Goal: Task Accomplishment & Management: Manage account settings

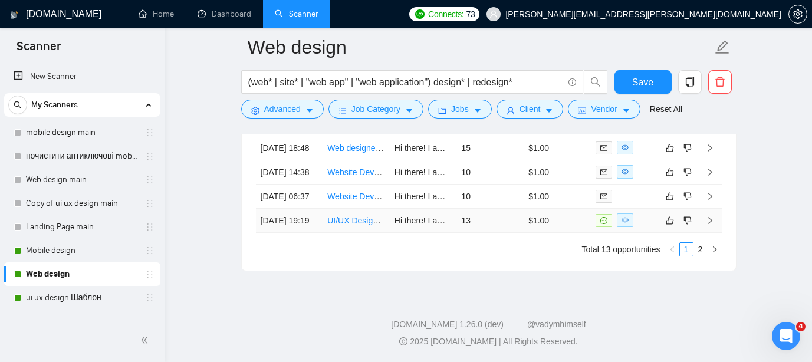
scroll to position [3151, 0]
click at [700, 256] on link "2" at bounding box center [700, 249] width 13 height 13
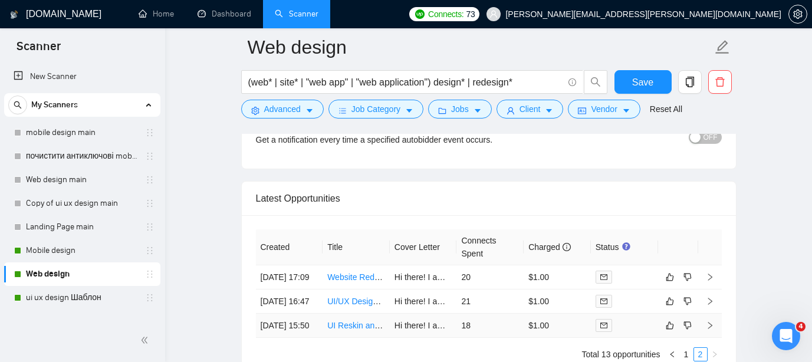
scroll to position [2864, 0]
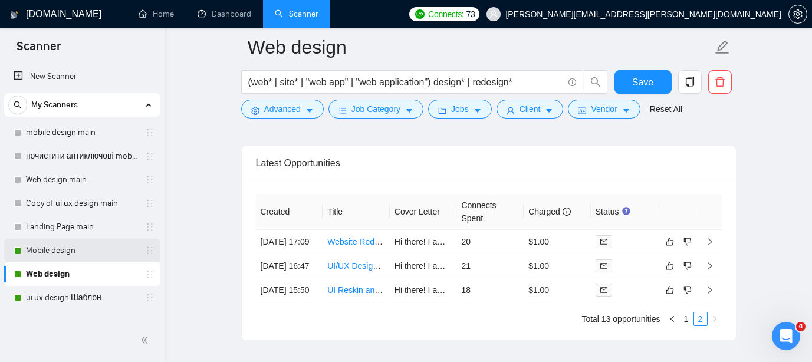
click at [70, 248] on link "Mobile design" at bounding box center [82, 251] width 112 height 24
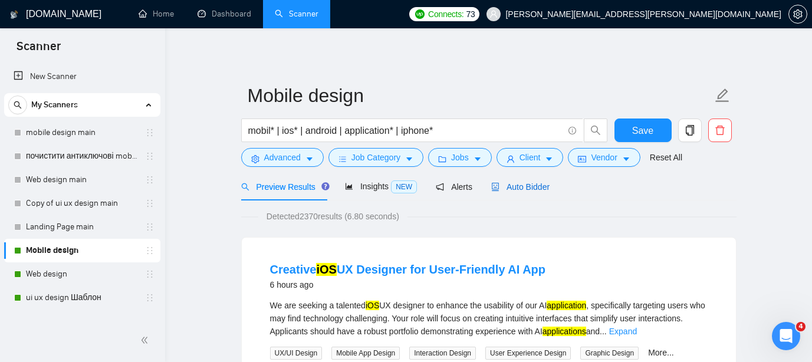
click at [526, 187] on span "Auto Bidder" at bounding box center [520, 186] width 58 height 9
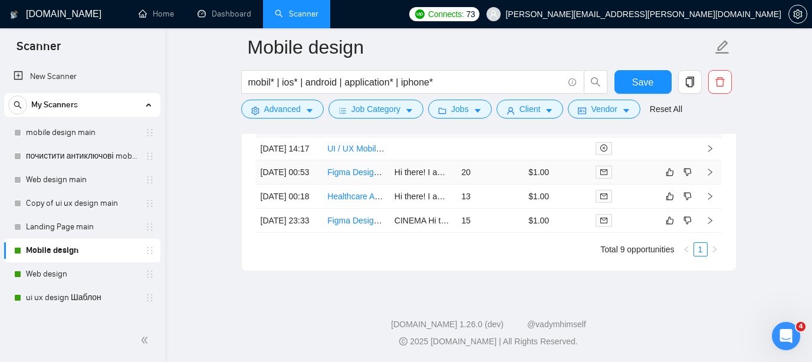
scroll to position [3277, 0]
click at [79, 298] on link "ui ux design Шаблон" at bounding box center [82, 298] width 112 height 24
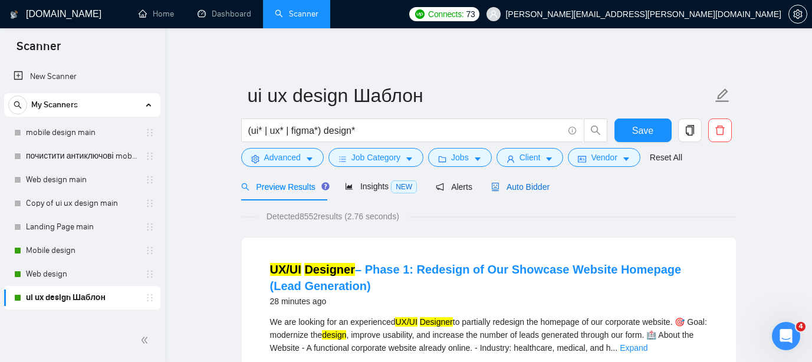
click at [537, 186] on span "Auto Bidder" at bounding box center [520, 186] width 58 height 9
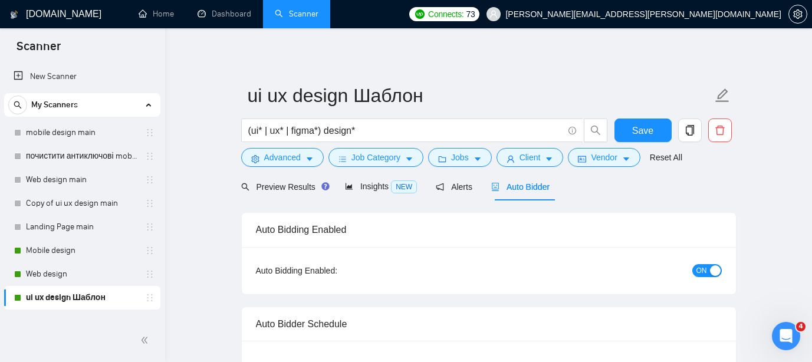
checkbox input "true"
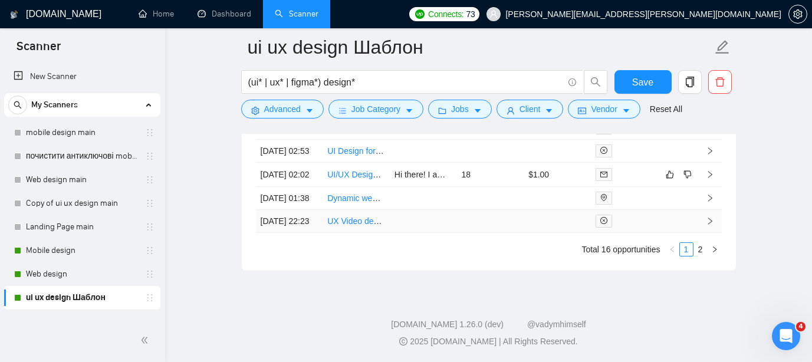
scroll to position [3319, 0]
click at [702, 256] on link "2" at bounding box center [700, 249] width 13 height 13
click at [689, 256] on link "1" at bounding box center [686, 249] width 13 height 13
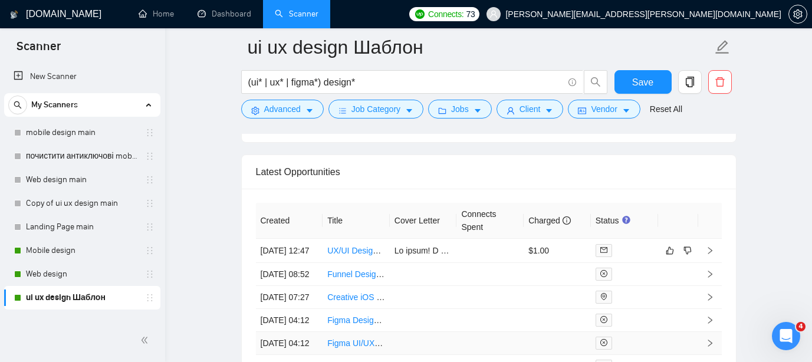
scroll to position [3020, 0]
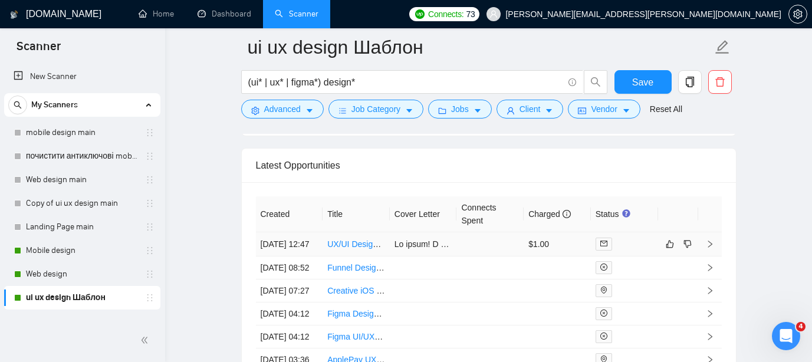
click at [354, 249] on link "UX/UI Designer – Phase 1: Redesign of Our Showcase Website Homepage (Lead Gener…" at bounding box center [500, 243] width 346 height 9
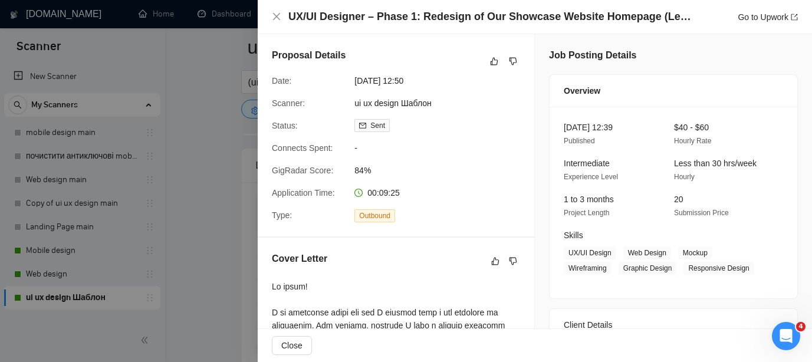
click at [219, 146] on div at bounding box center [406, 181] width 812 height 362
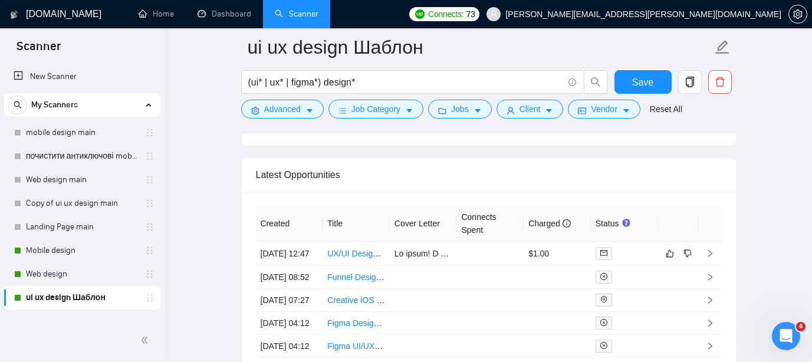
scroll to position [3006, 0]
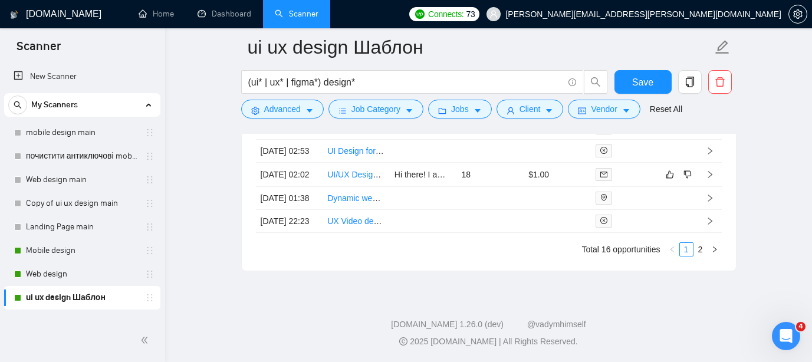
scroll to position [3342, 0]
click at [71, 273] on link "Web design" at bounding box center [82, 274] width 112 height 24
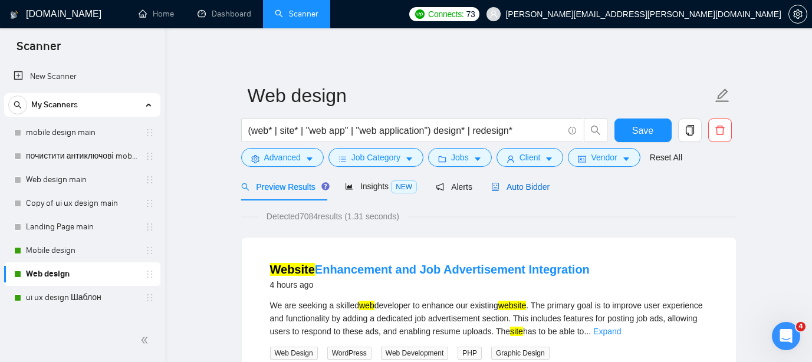
click at [538, 188] on span "Auto Bidder" at bounding box center [520, 186] width 58 height 9
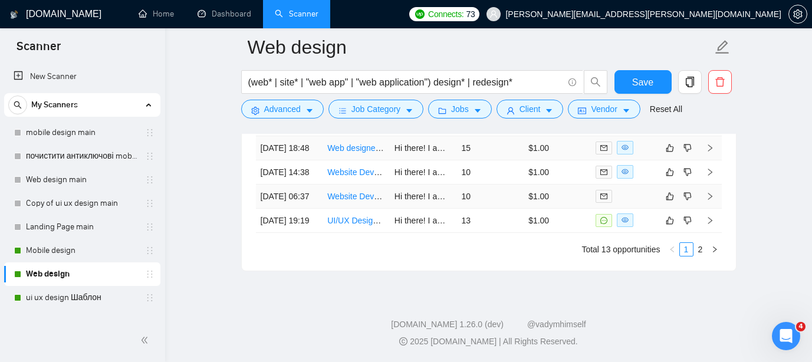
scroll to position [3176, 0]
click at [697, 256] on link "2" at bounding box center [700, 249] width 13 height 13
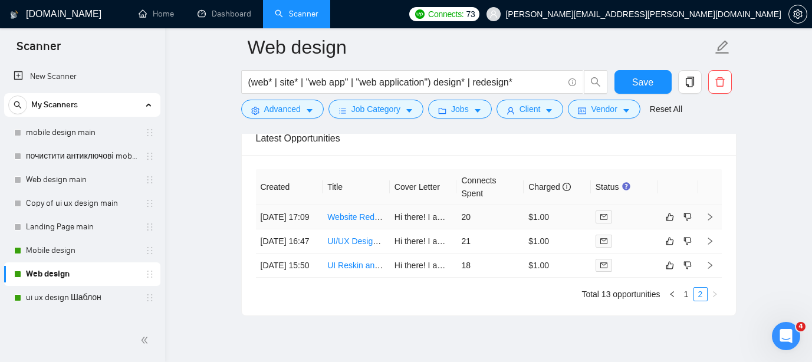
scroll to position [2902, 0]
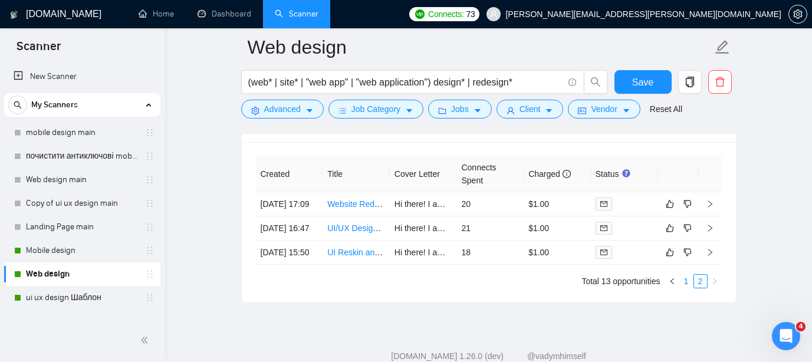
click at [685, 288] on link "1" at bounding box center [686, 281] width 13 height 13
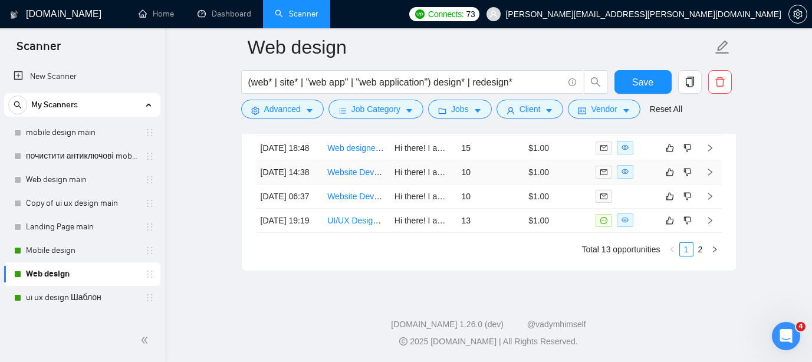
scroll to position [3166, 0]
click at [698, 256] on link "2" at bounding box center [700, 249] width 13 height 13
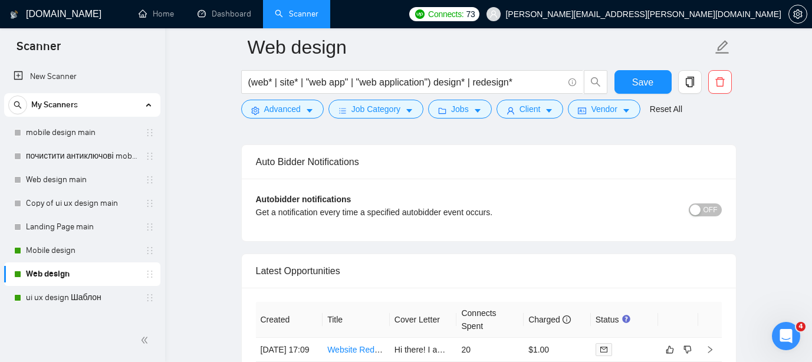
scroll to position [2753, 0]
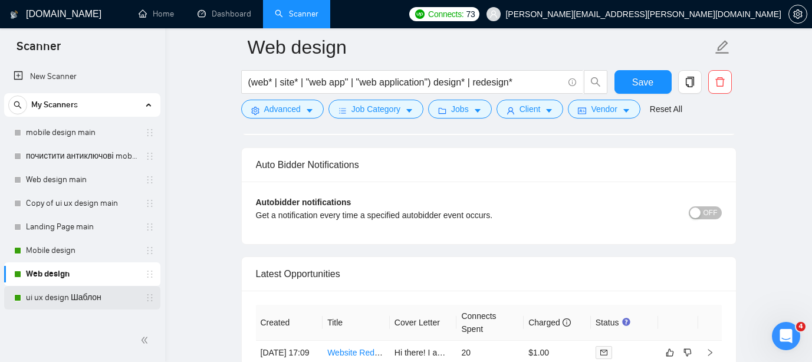
click at [76, 298] on link "ui ux design Шаблон" at bounding box center [82, 298] width 112 height 24
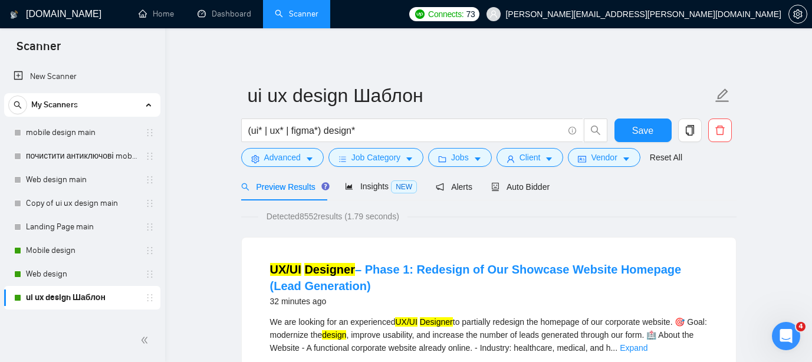
scroll to position [4, 0]
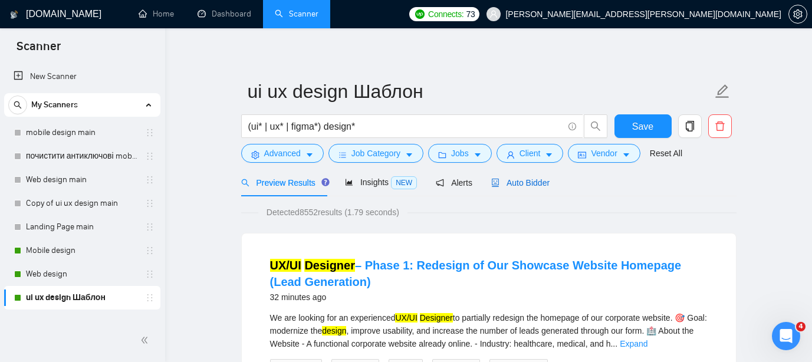
click at [530, 178] on span "Auto Bidder" at bounding box center [520, 182] width 58 height 9
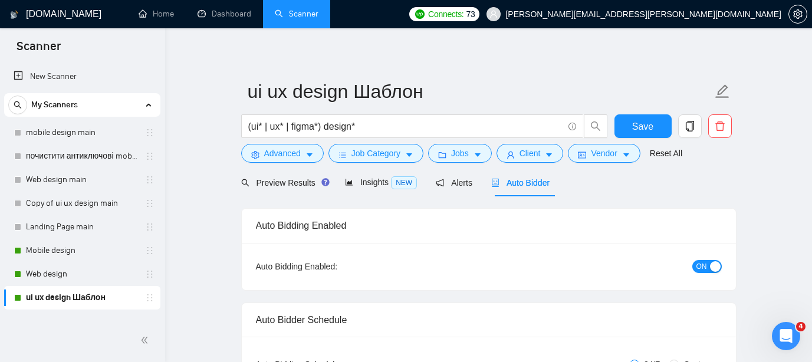
checkbox input "true"
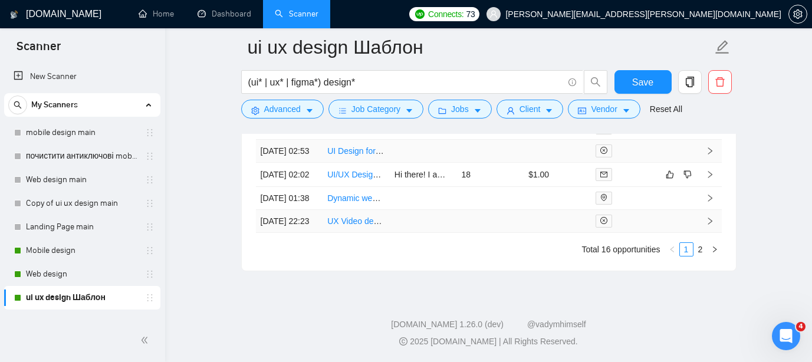
scroll to position [3368, 0]
click at [700, 256] on link "2" at bounding box center [700, 249] width 13 height 13
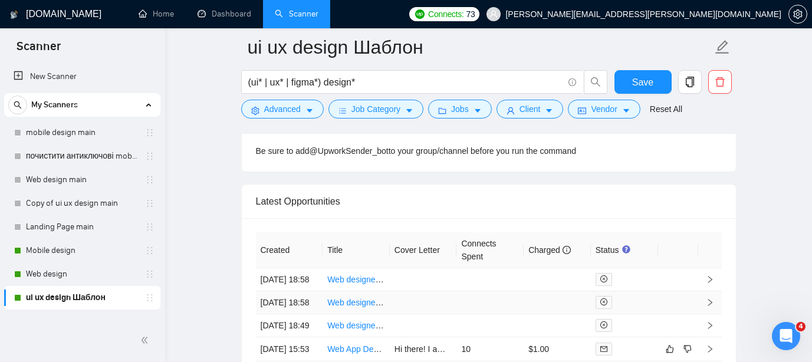
scroll to position [2977, 0]
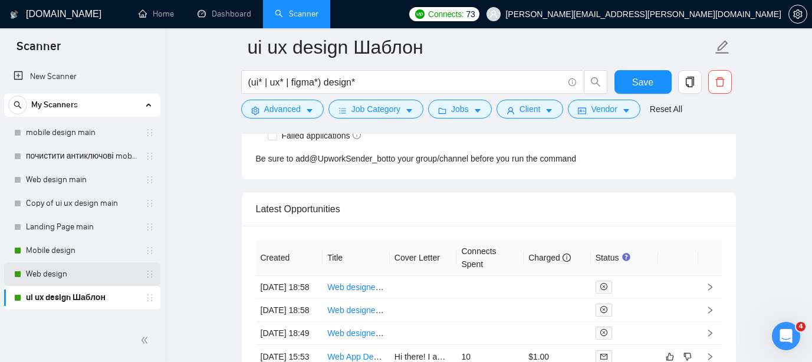
click at [55, 275] on link "Web design" at bounding box center [82, 274] width 112 height 24
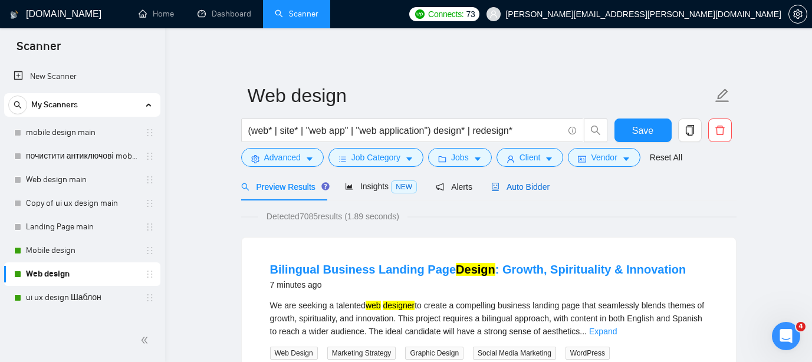
click at [532, 185] on span "Auto Bidder" at bounding box center [520, 186] width 58 height 9
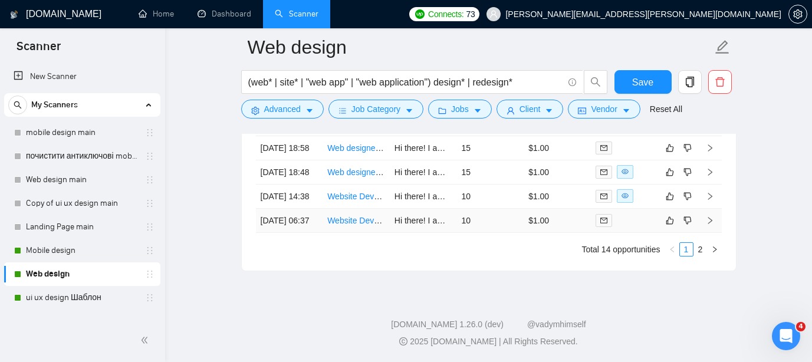
scroll to position [3220, 0]
click at [701, 249] on link "2" at bounding box center [700, 249] width 13 height 13
click at [682, 249] on link "1" at bounding box center [686, 249] width 13 height 13
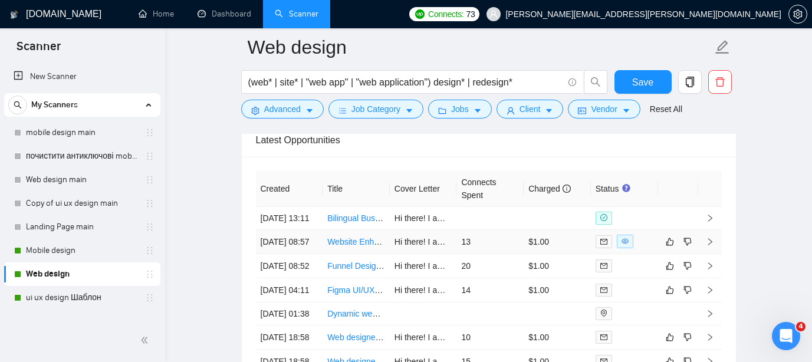
scroll to position [2886, 0]
click at [71, 257] on link "Mobile design" at bounding box center [82, 251] width 112 height 24
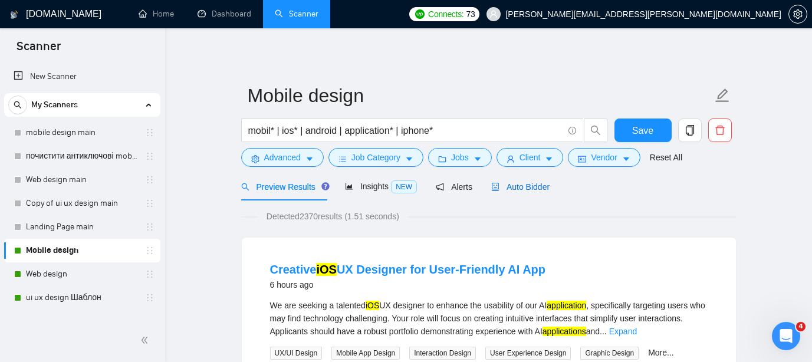
click at [542, 188] on span "Auto Bidder" at bounding box center [520, 186] width 58 height 9
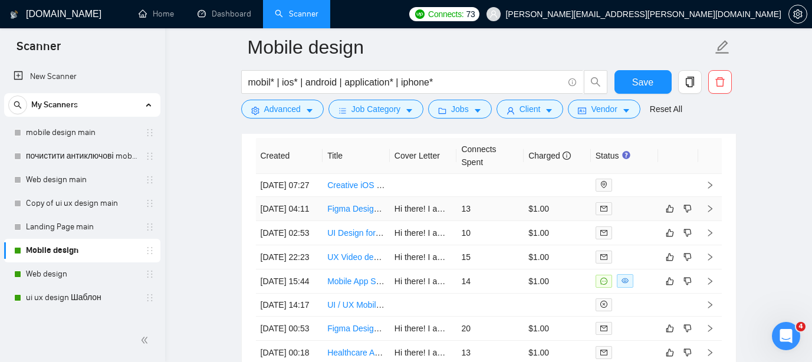
scroll to position [3069, 0]
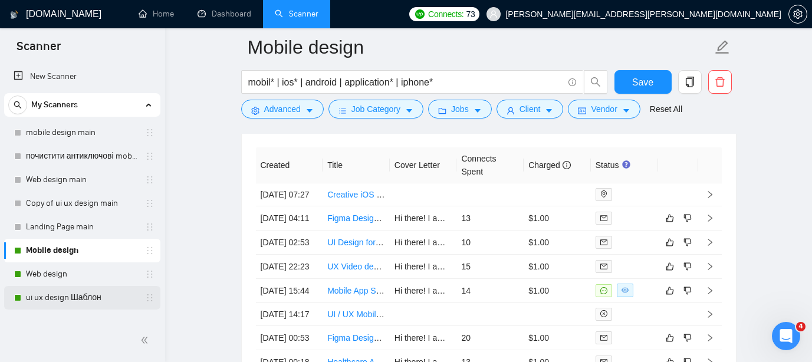
click at [76, 292] on link "ui ux design Шаблон" at bounding box center [82, 298] width 112 height 24
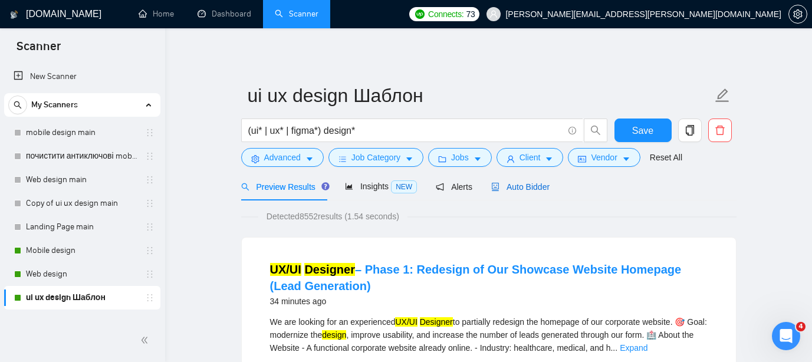
click at [526, 187] on span "Auto Bidder" at bounding box center [520, 186] width 58 height 9
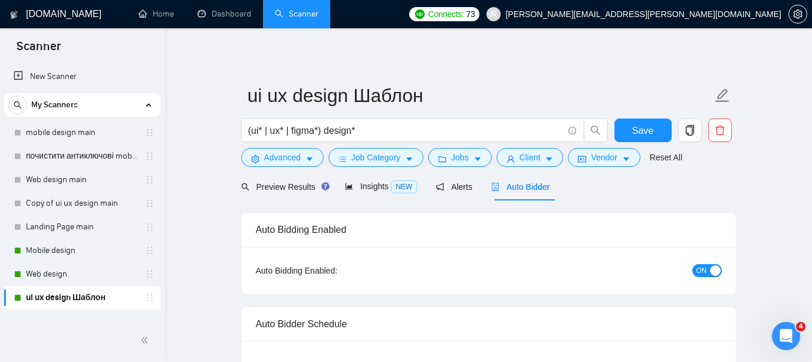
checkbox input "true"
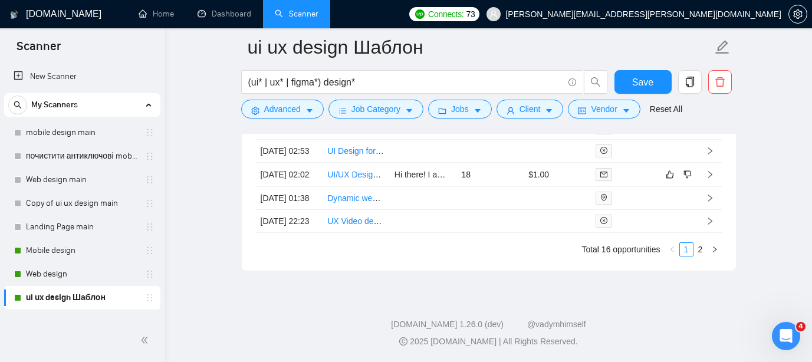
scroll to position [3379, 0]
click at [700, 252] on link "2" at bounding box center [700, 249] width 13 height 13
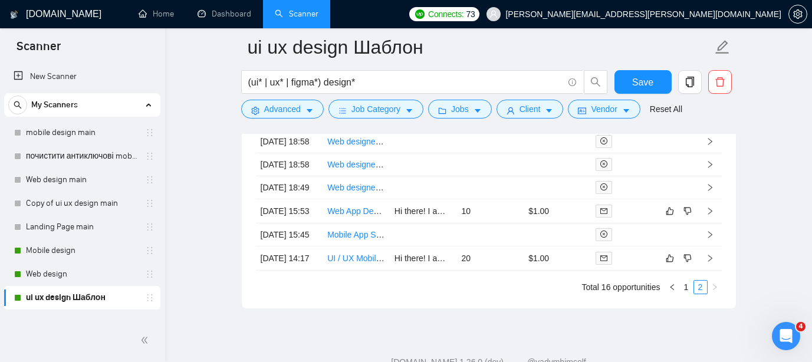
scroll to position [3235, 0]
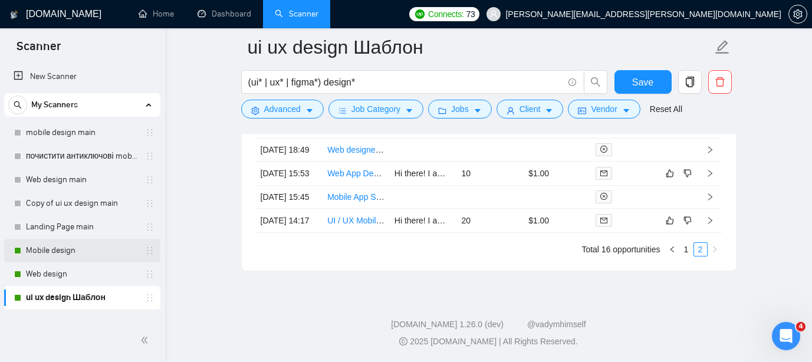
click at [78, 246] on link "Mobile design" at bounding box center [82, 251] width 112 height 24
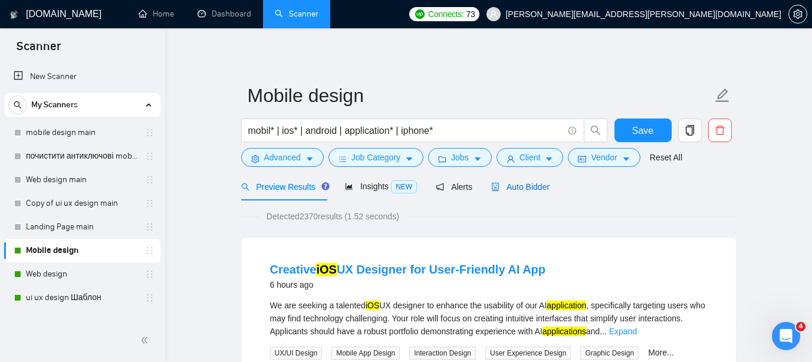
click at [523, 189] on span "Auto Bidder" at bounding box center [520, 186] width 58 height 9
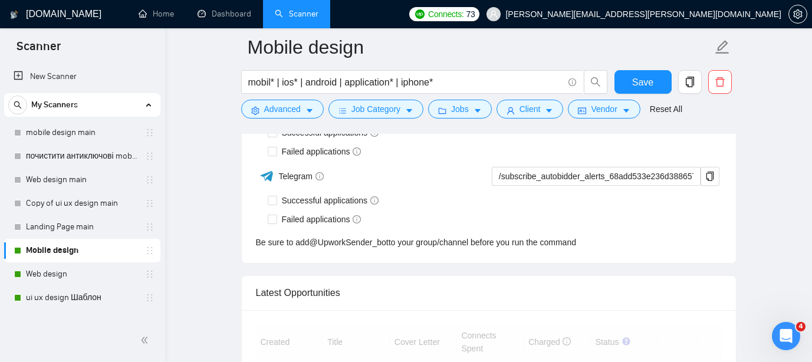
scroll to position [2812, 0]
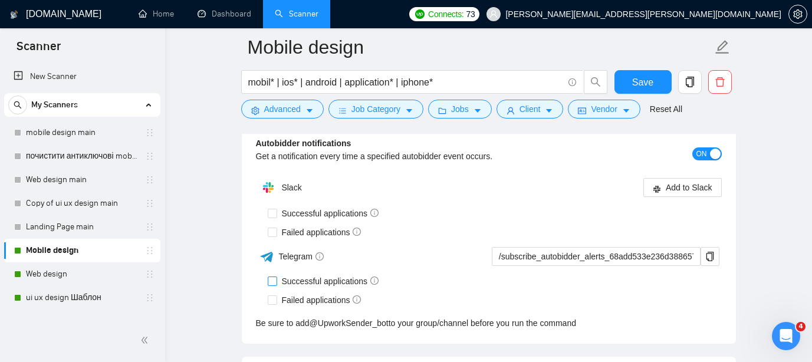
click at [272, 279] on input "Successful applications" at bounding box center [272, 280] width 8 height 8
checkbox input "true"
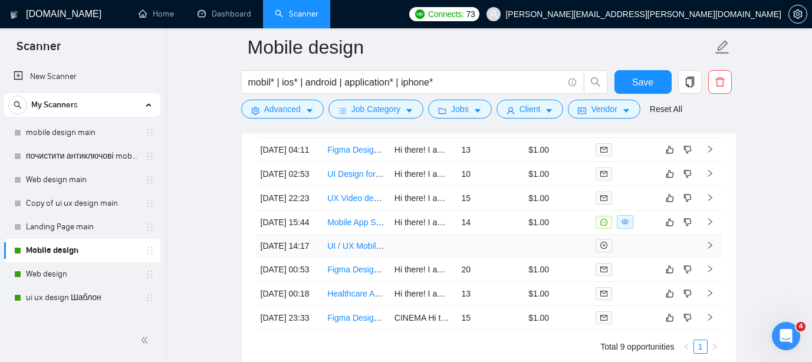
scroll to position [3072, 0]
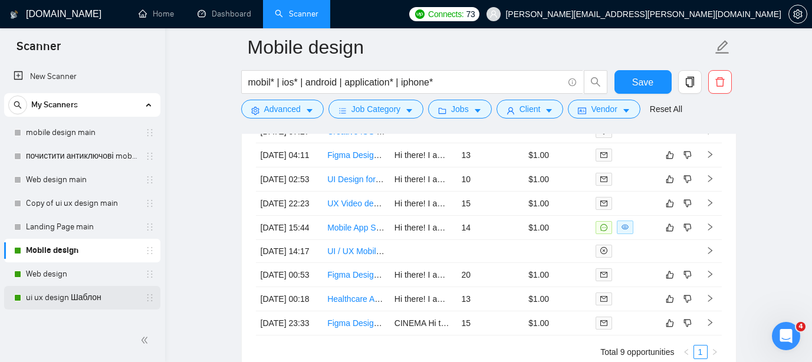
click at [93, 298] on link "ui ux design Шаблон" at bounding box center [82, 298] width 112 height 24
click at [638, 85] on span "Save" at bounding box center [642, 82] width 21 height 15
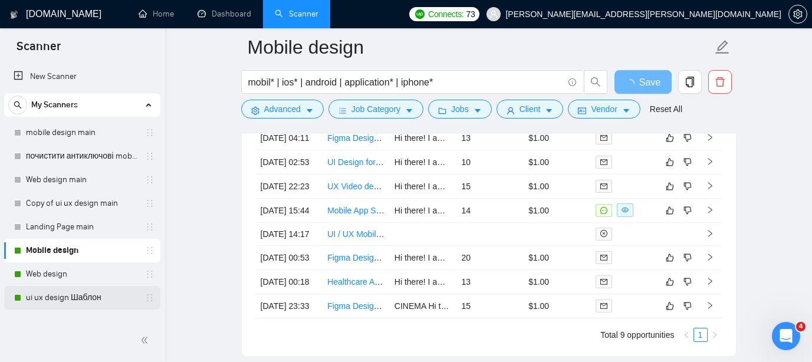
click at [55, 305] on link "ui ux design Шаблон" at bounding box center [82, 298] width 112 height 24
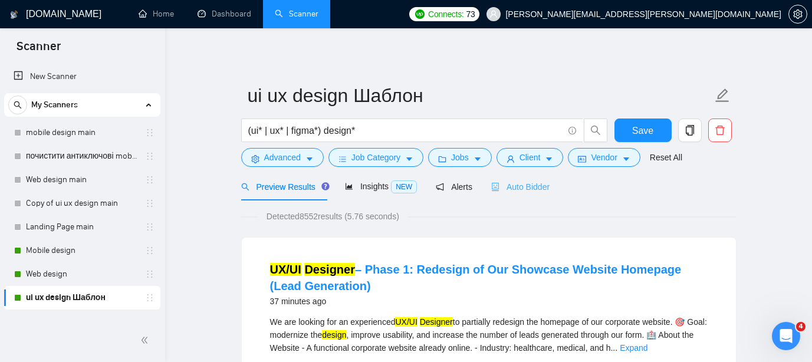
click at [524, 195] on div "Auto Bidder" at bounding box center [520, 187] width 58 height 28
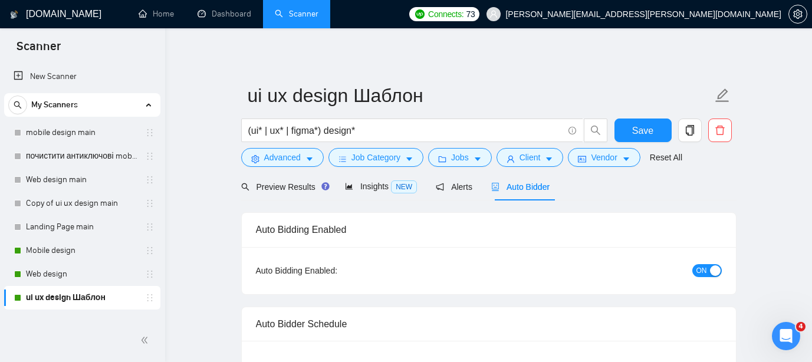
checkbox input "true"
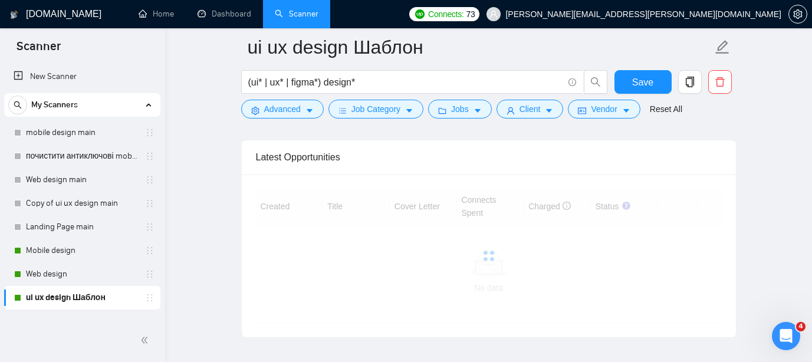
scroll to position [2950, 0]
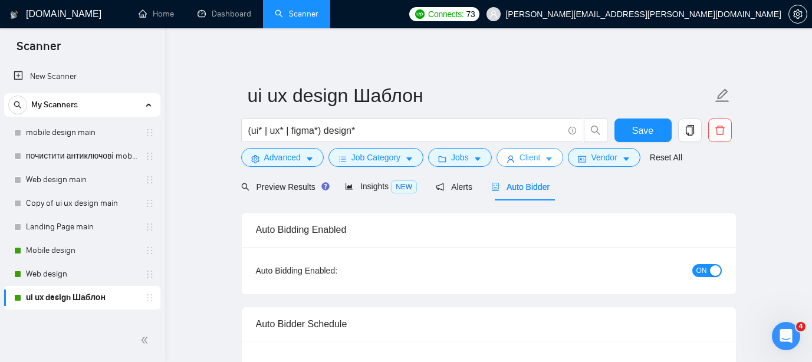
click at [541, 154] on span "Client" at bounding box center [529, 157] width 21 height 13
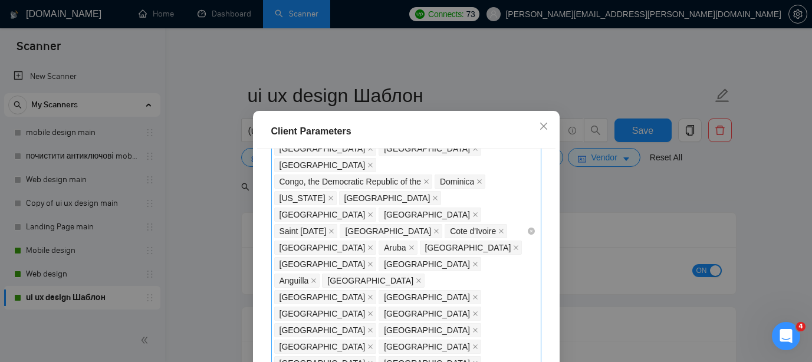
scroll to position [292, 0]
click at [505, 230] on body "Scanner New Scanner My Scanners mobile design main почистити антиключові mobile…" at bounding box center [406, 181] width 812 height 362
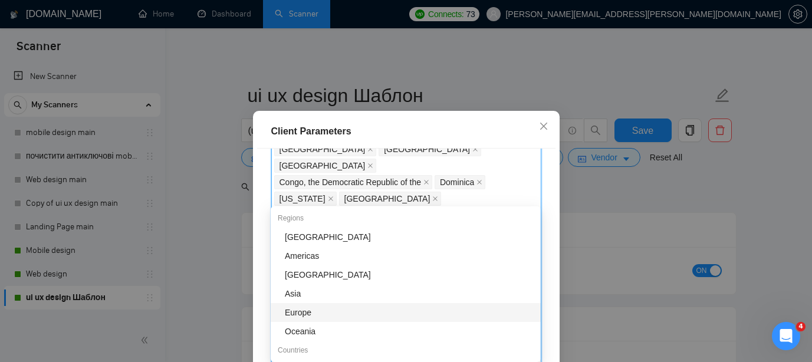
drag, startPoint x: 272, startPoint y: 234, endPoint x: 306, endPoint y: 321, distance: 93.5
click at [307, 321] on div "Regions Africa Americas Antarctica Asia Europe Oceania Countries United States …" at bounding box center [406, 303] width 270 height 189
drag, startPoint x: 285, startPoint y: 216, endPoint x: 311, endPoint y: 341, distance: 127.8
click at [311, 341] on div "Regions Africa Americas Antarctica Asia Europe Oceania Countries United States …" at bounding box center [406, 303] width 270 height 189
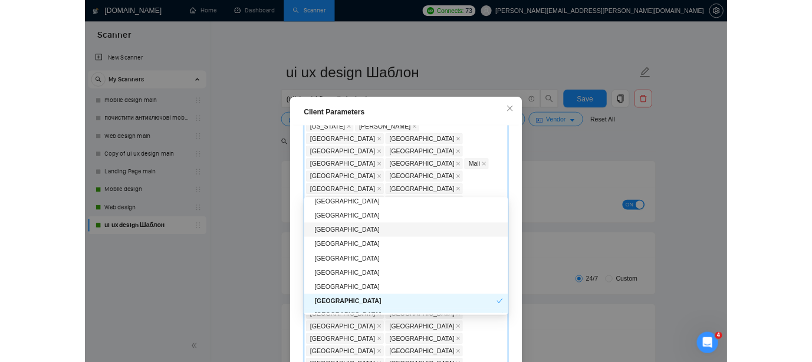
scroll to position [0, 0]
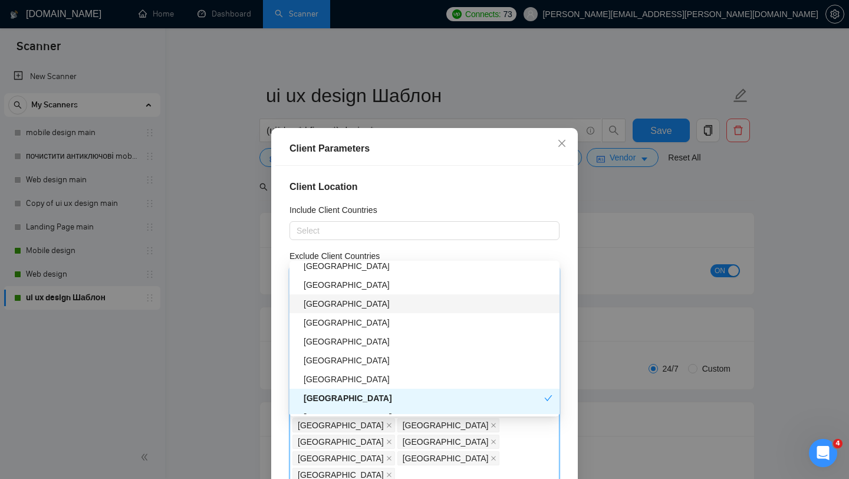
click at [465, 194] on h4 "Client Location" at bounding box center [424, 187] width 270 height 14
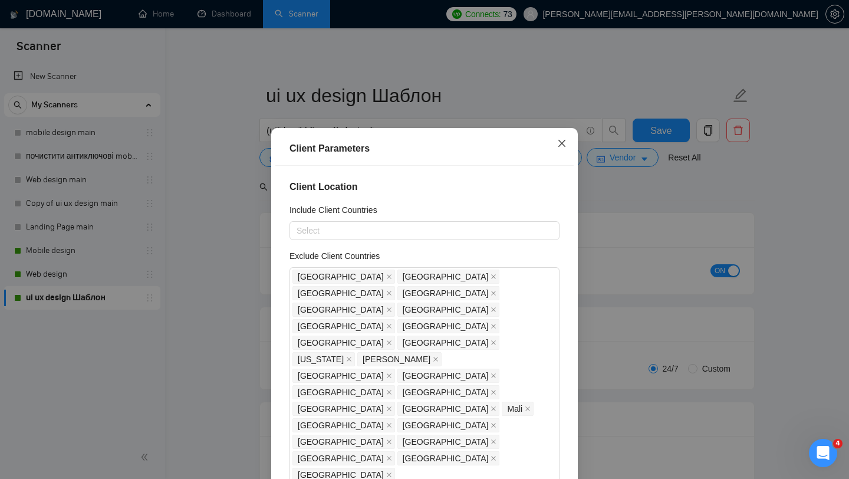
click at [562, 147] on icon "close" at bounding box center [561, 143] width 9 height 9
